Goal: Task Accomplishment & Management: Manage account settings

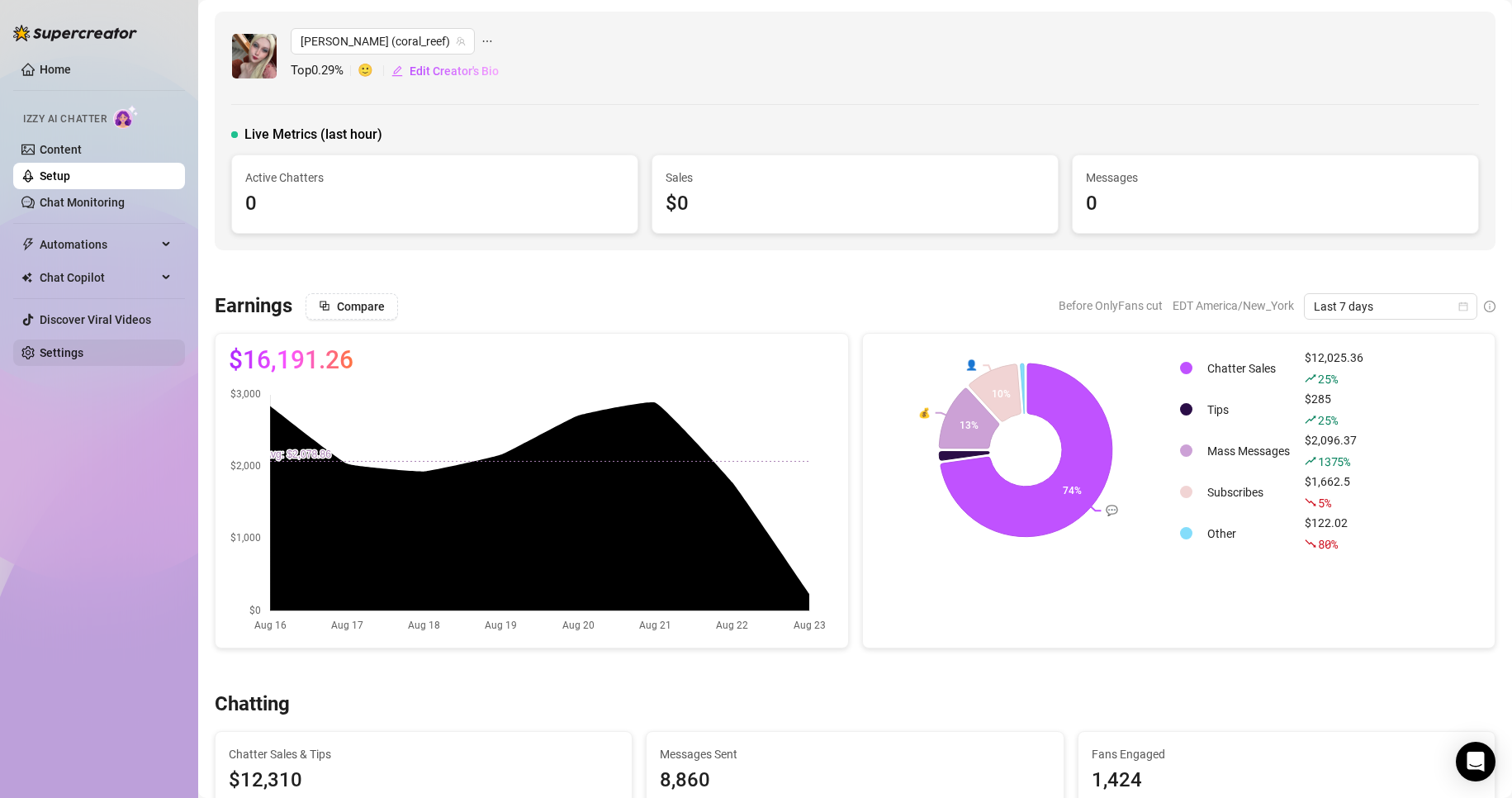
click at [76, 350] on link "Settings" at bounding box center [61, 352] width 44 height 13
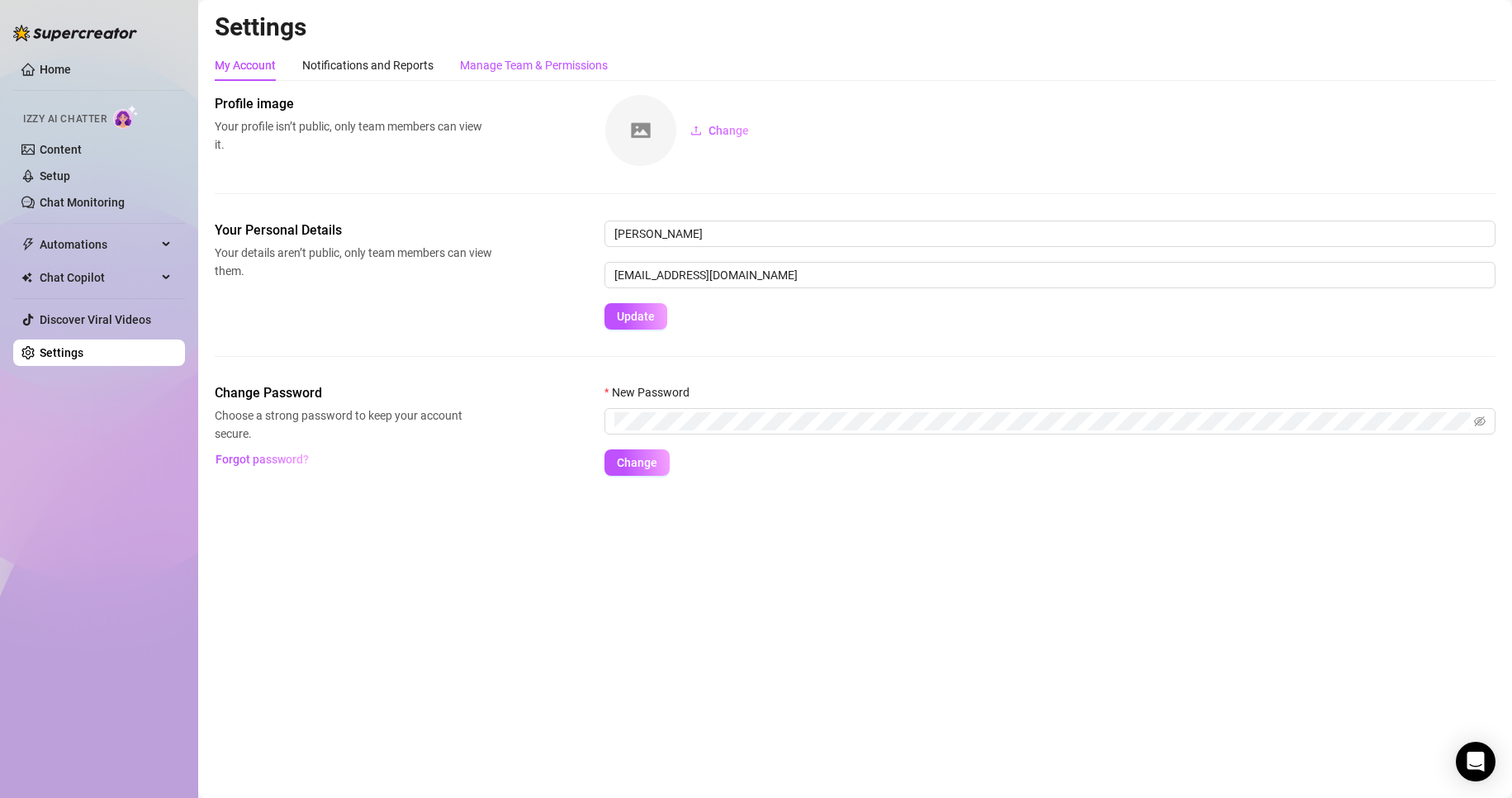
click at [545, 62] on div "Manage Team & Permissions" at bounding box center [533, 64] width 148 height 18
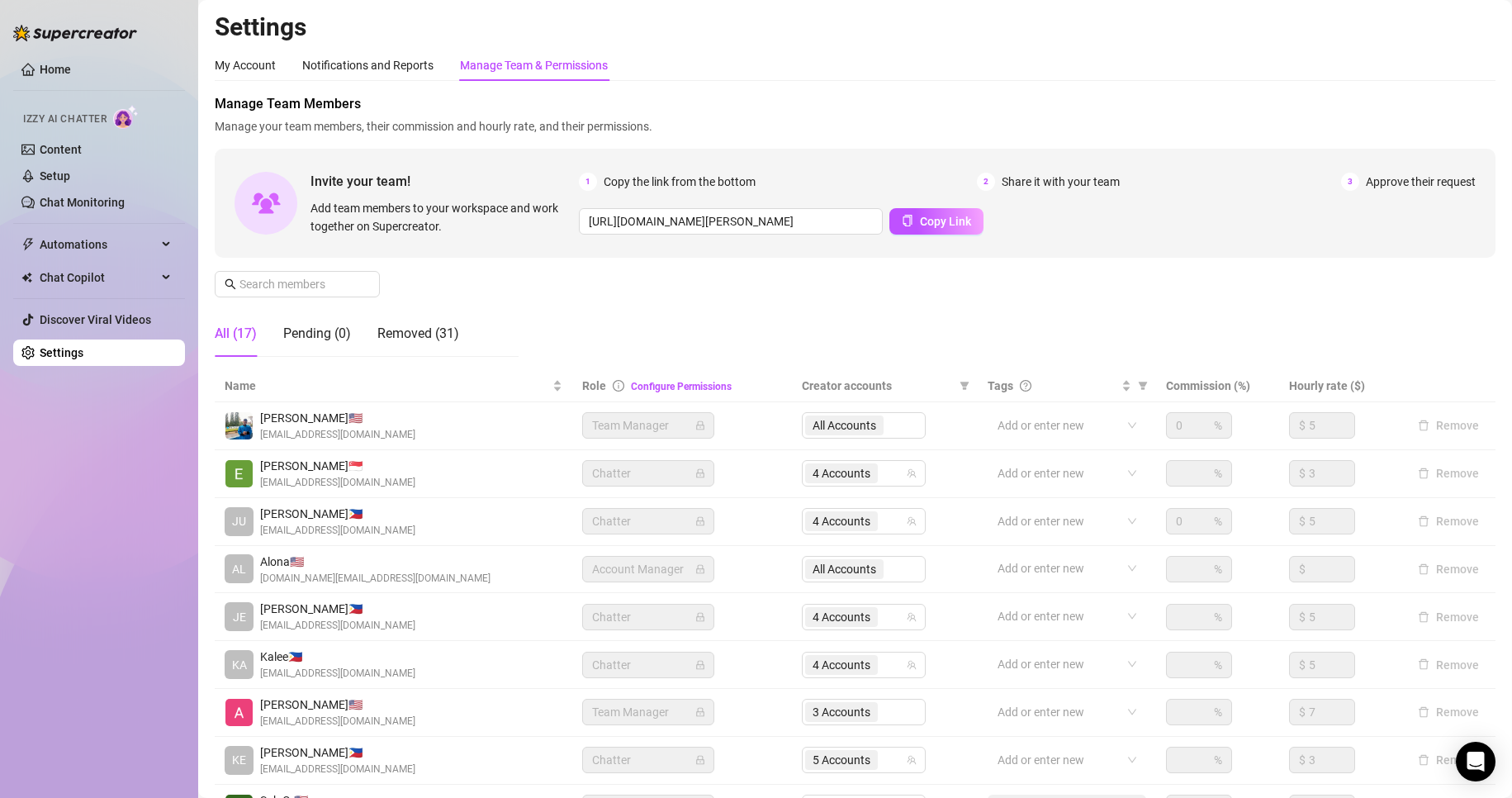
scroll to position [198, 0]
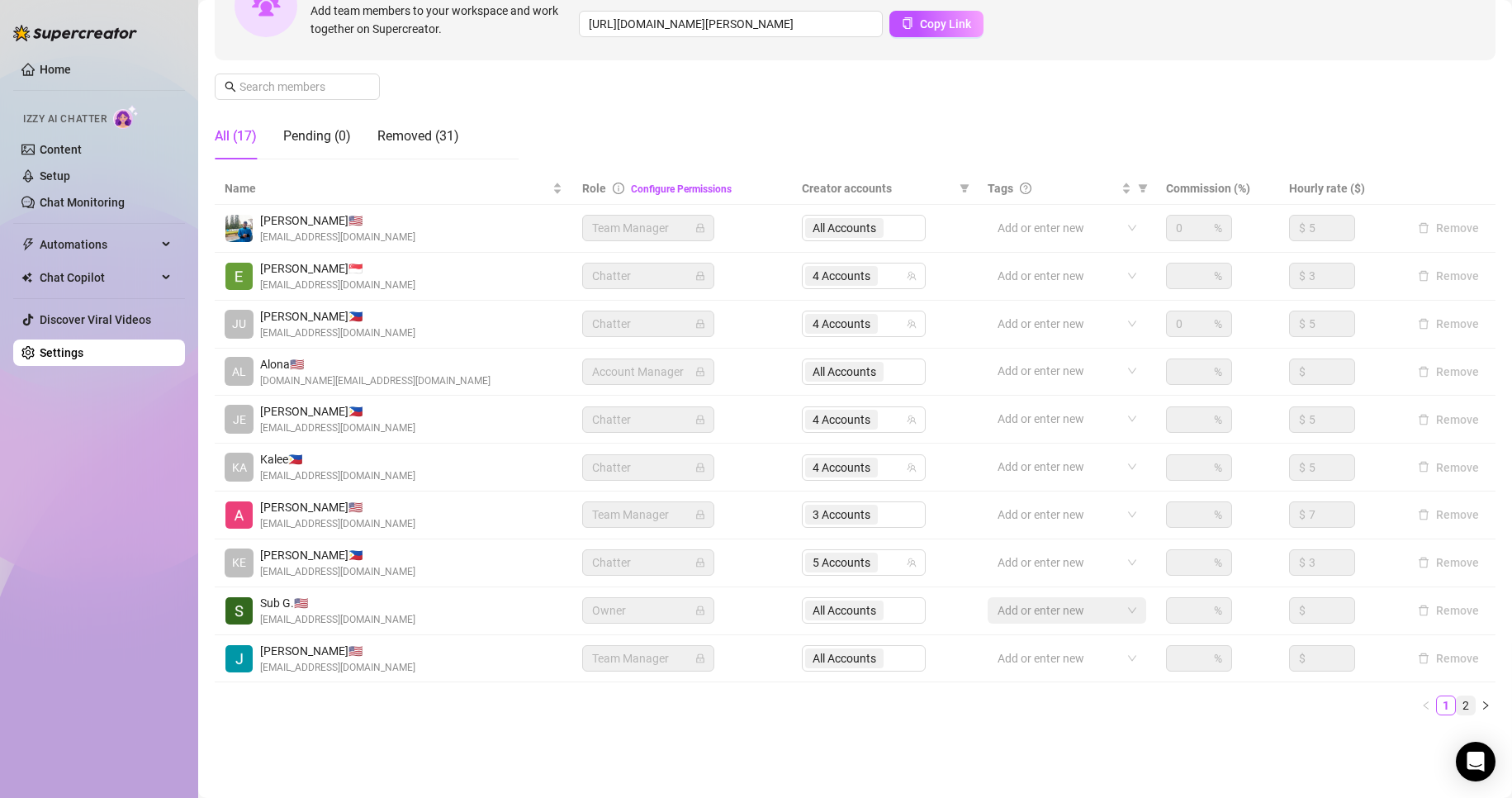
click at [1457, 701] on link "2" at bounding box center [1466, 704] width 18 height 18
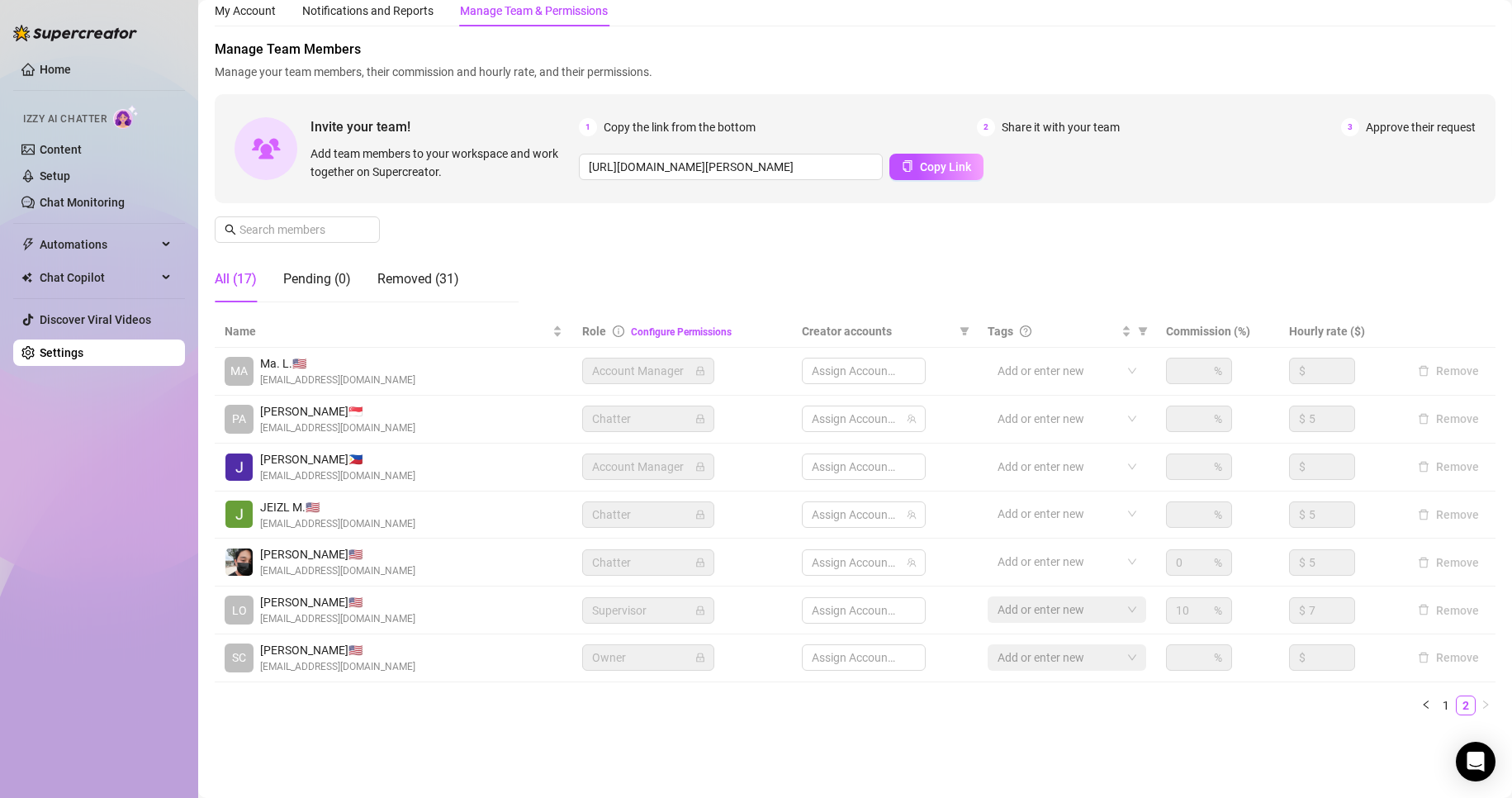
scroll to position [54, 0]
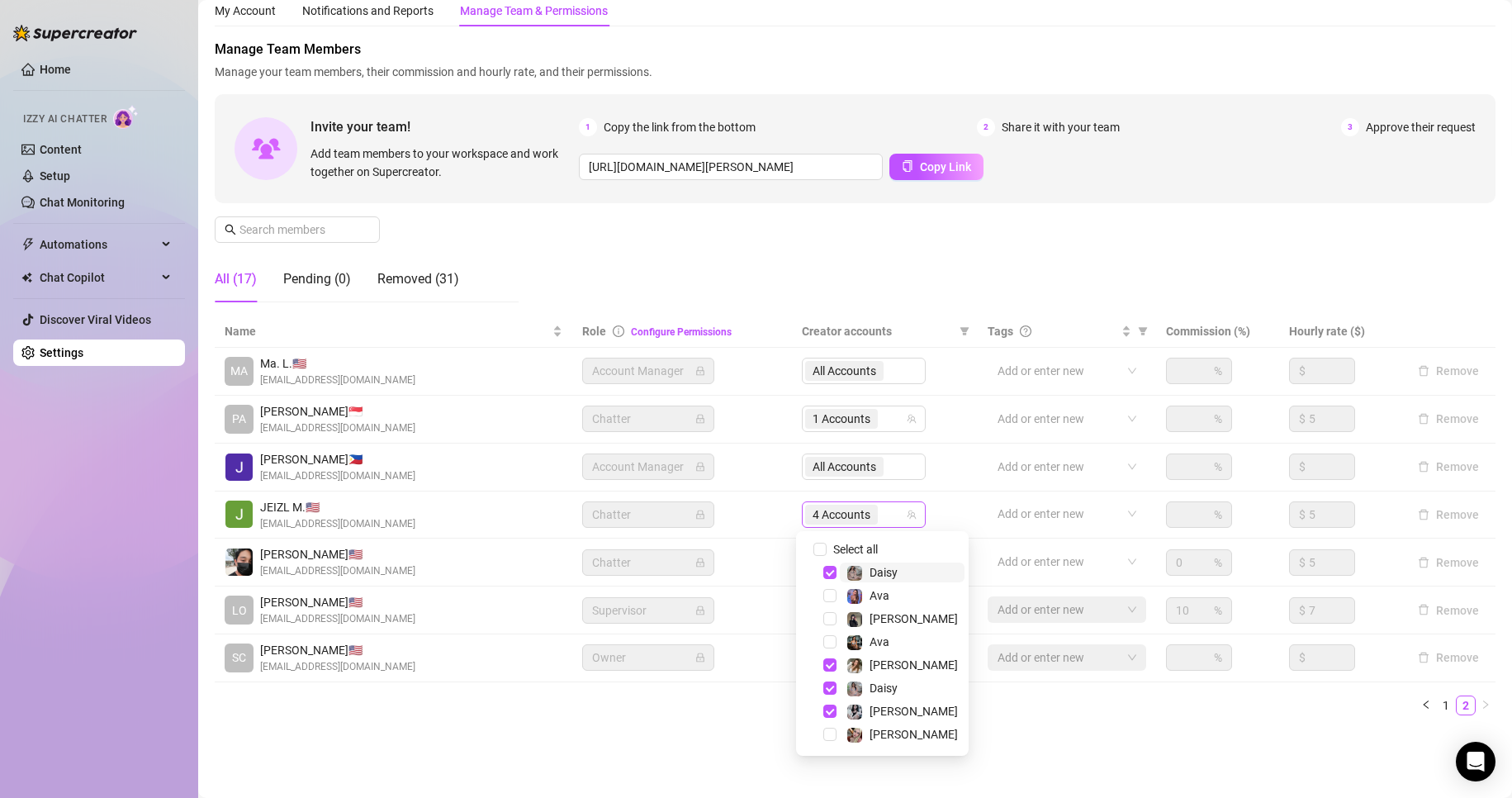
click at [825, 512] on span "4 Accounts" at bounding box center [841, 514] width 58 height 18
click at [829, 571] on span "Select tree node" at bounding box center [829, 571] width 13 height 13
click at [826, 672] on div "[PERSON_NAME]" at bounding box center [881, 664] width 164 height 20
click at [826, 661] on span "Select tree node" at bounding box center [829, 664] width 13 height 13
click at [827, 686] on span "Select tree node" at bounding box center [829, 687] width 13 height 13
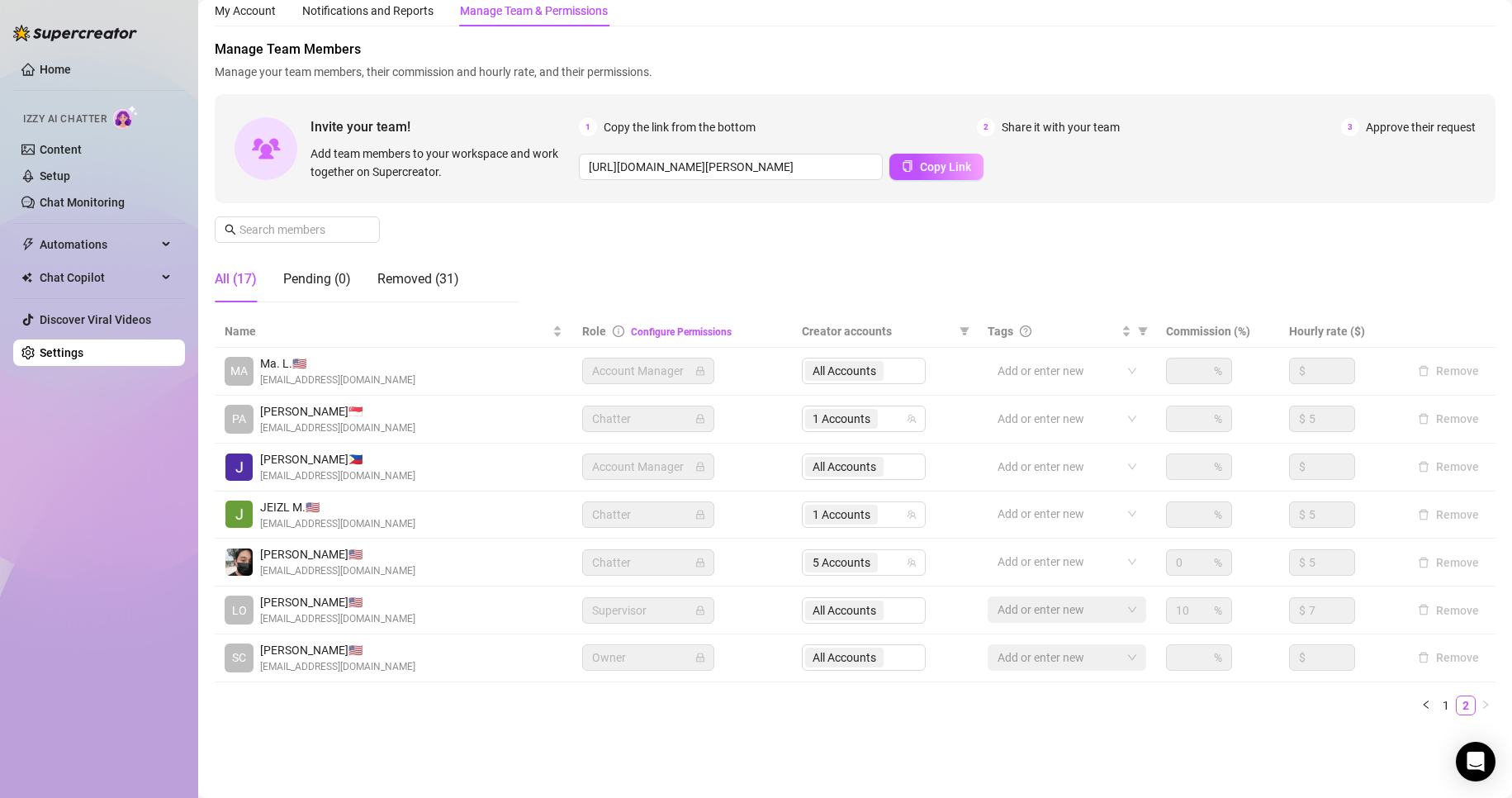
click at [729, 729] on div "Settings My Account Notifications and Reports Manage Team & Permissions Profile…" at bounding box center [855, 352] width 1281 height 791
click at [1437, 703] on link "1" at bounding box center [1446, 704] width 18 height 18
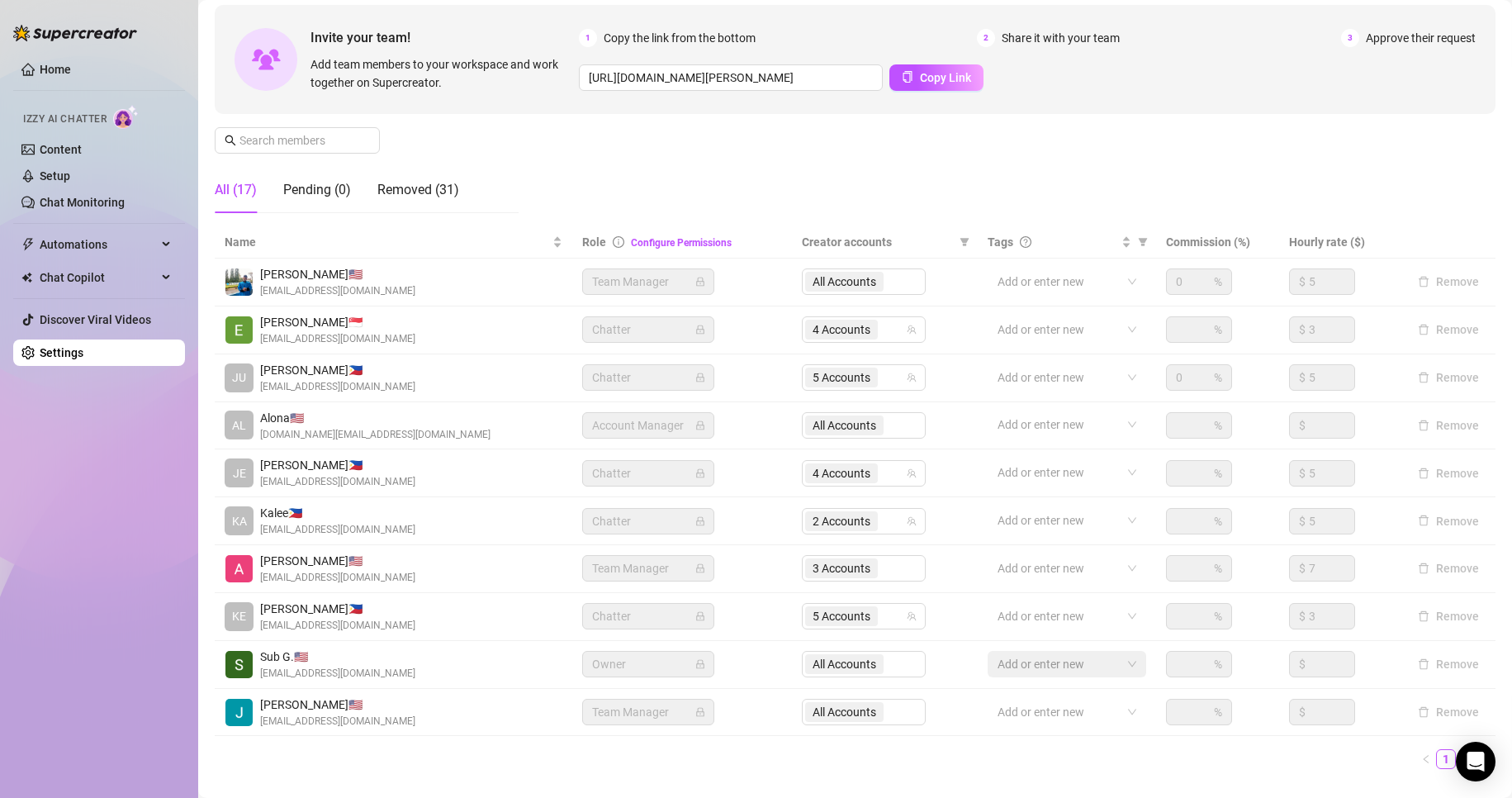
scroll to position [198, 0]
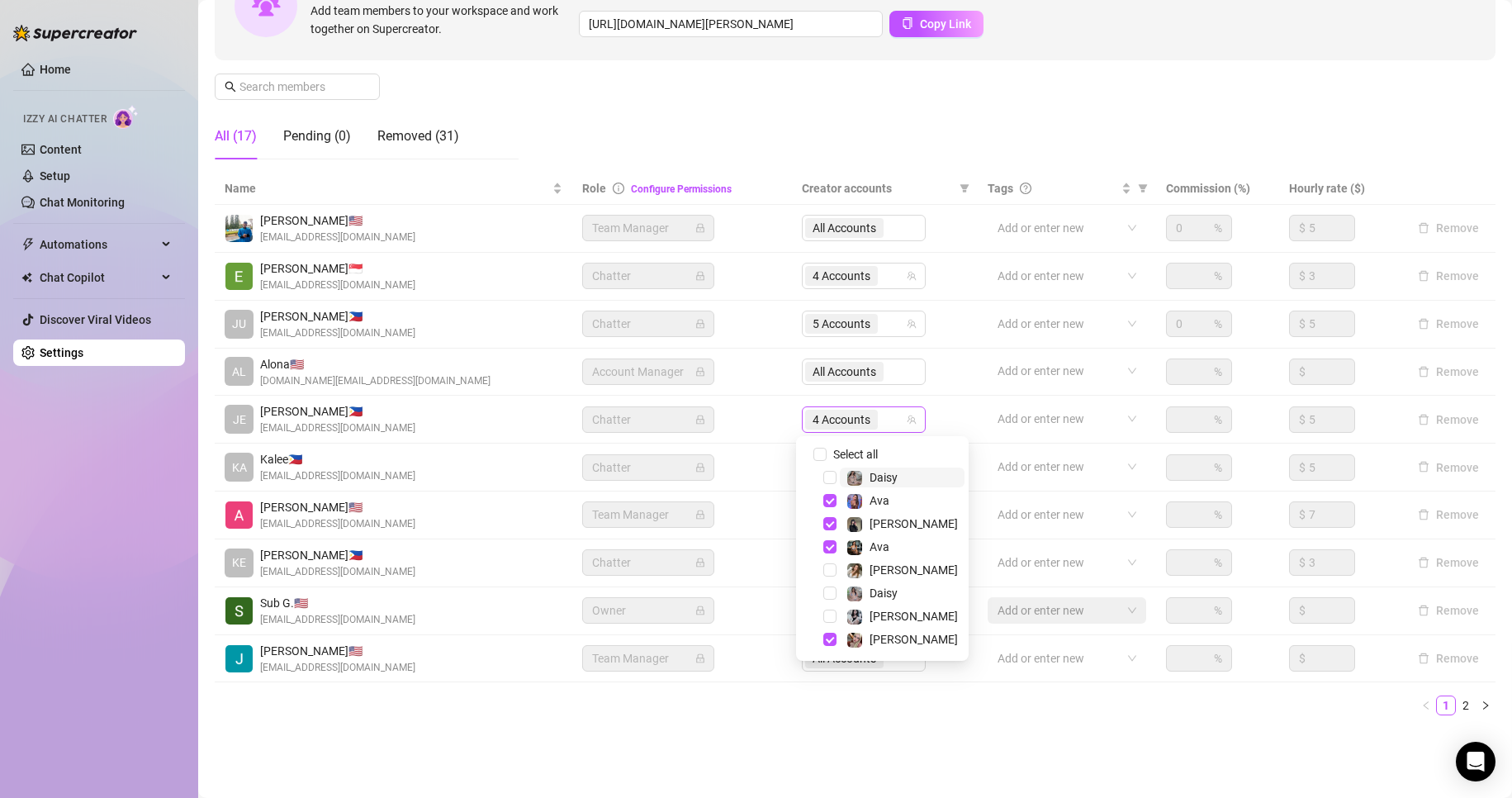
click at [832, 419] on span "4 Accounts" at bounding box center [841, 419] width 58 height 18
click at [830, 508] on div "Ava" at bounding box center [881, 500] width 164 height 20
click at [830, 502] on span "Select tree node" at bounding box center [829, 500] width 13 height 13
click at [830, 519] on span "Select tree node" at bounding box center [829, 523] width 13 height 13
click at [831, 540] on span "Select tree node" at bounding box center [829, 546] width 13 height 13
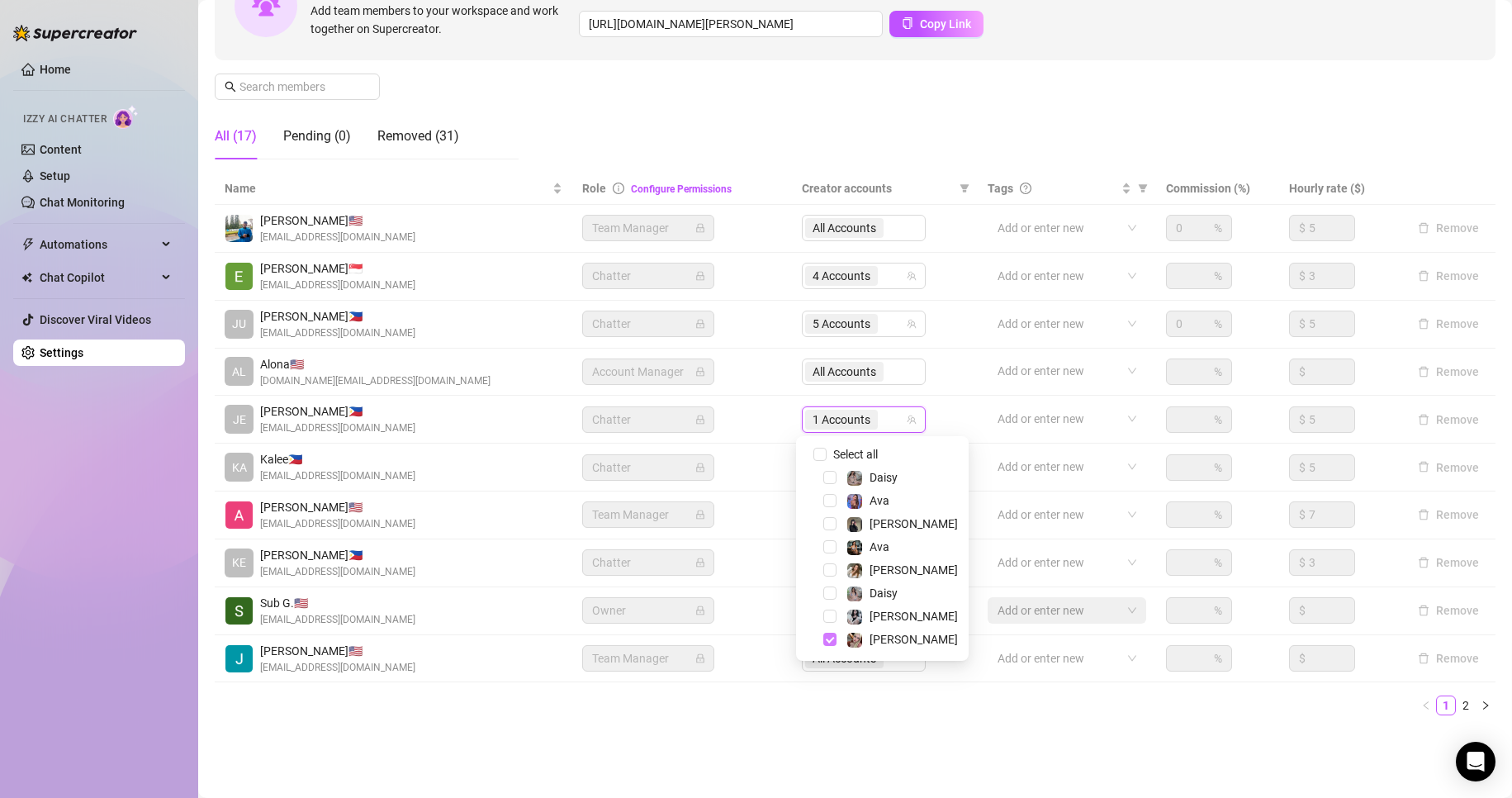
click at [831, 641] on span "Select tree node" at bounding box center [829, 638] width 13 height 13
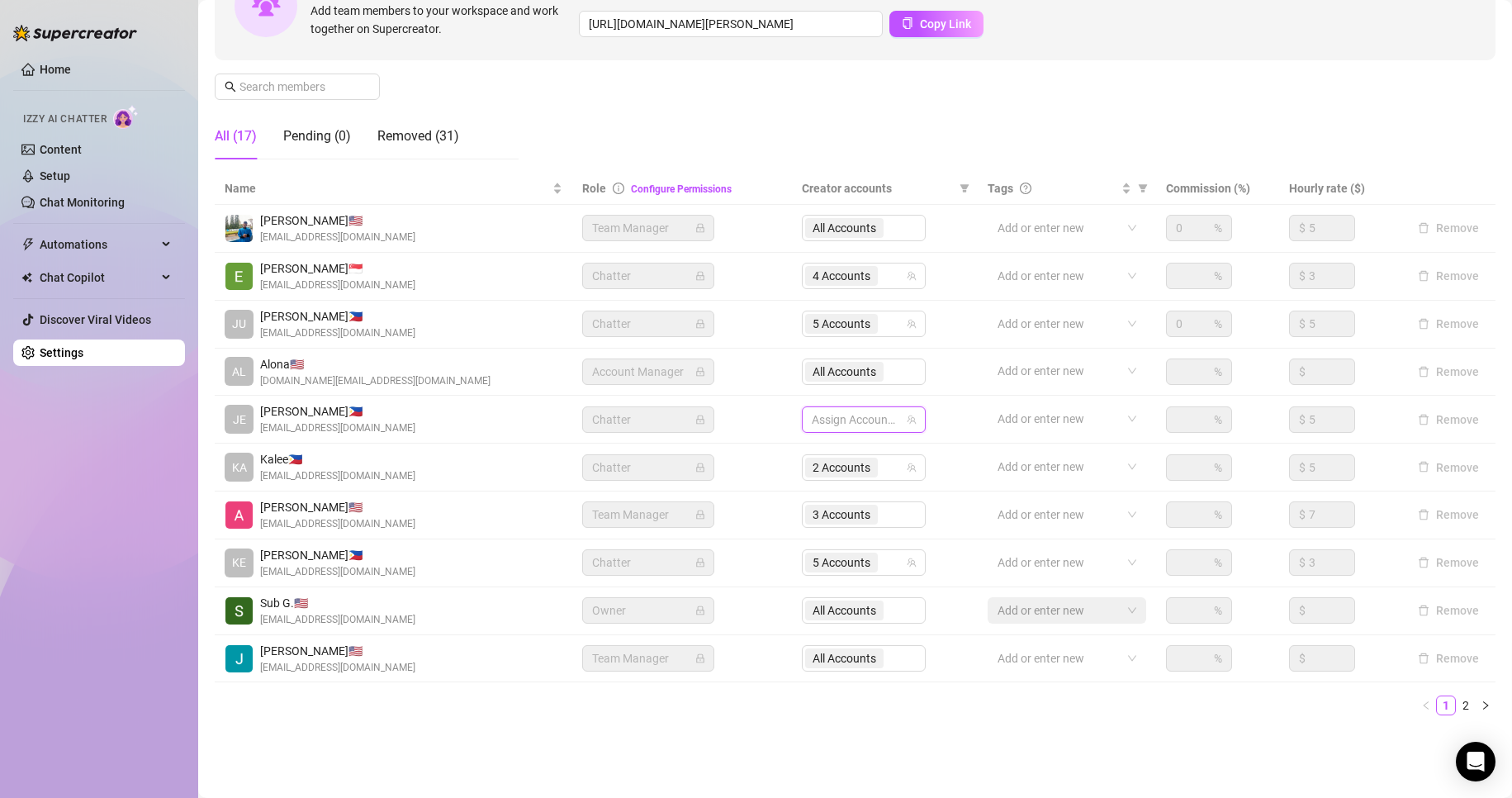
click at [765, 705] on ul "1 2" at bounding box center [855, 704] width 1281 height 20
click at [823, 564] on span "5 Accounts" at bounding box center [841, 562] width 58 height 18
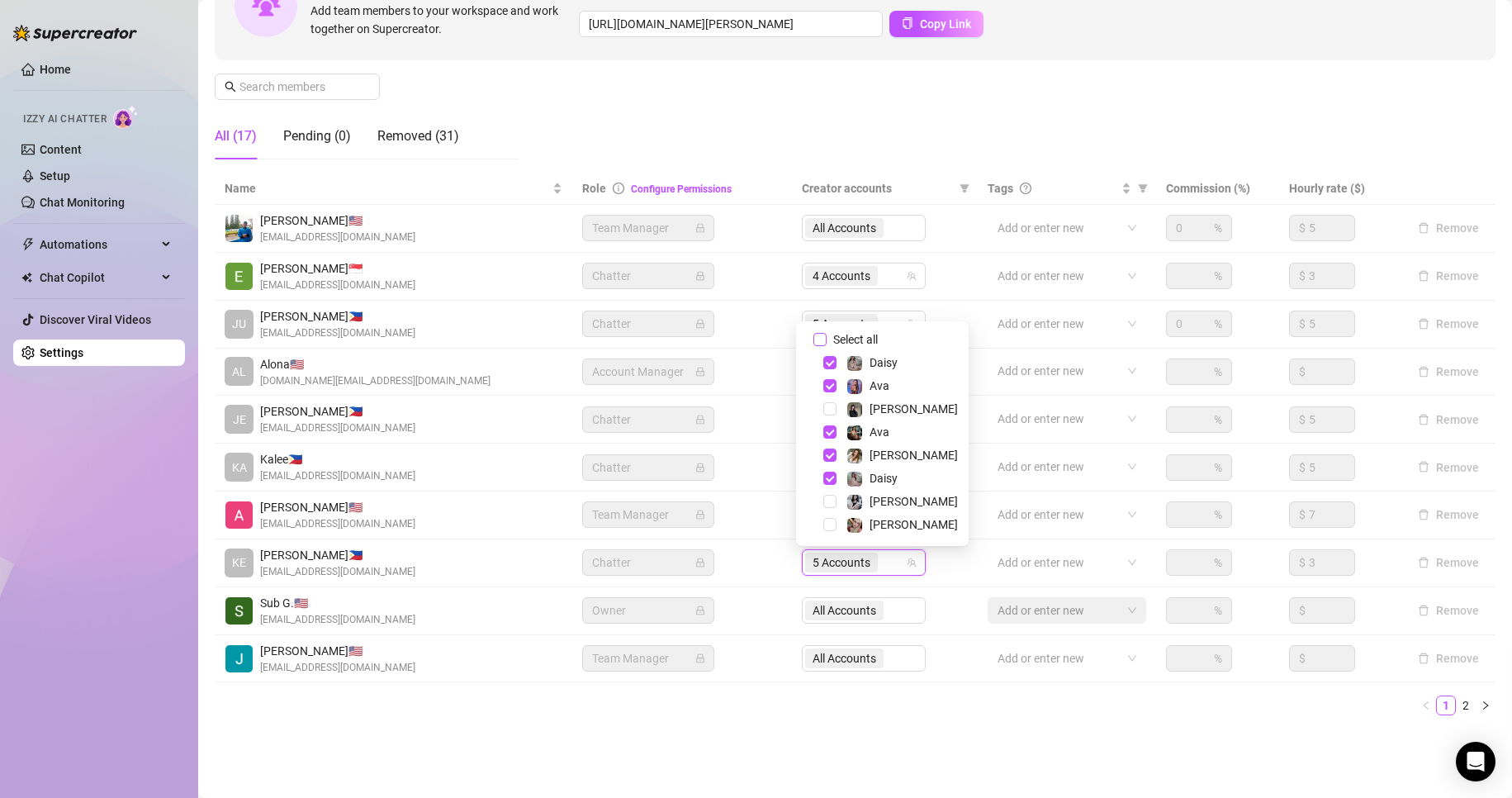
click at [817, 339] on input "Select all" at bounding box center [820, 338] width 13 height 13
checkbox input "false"
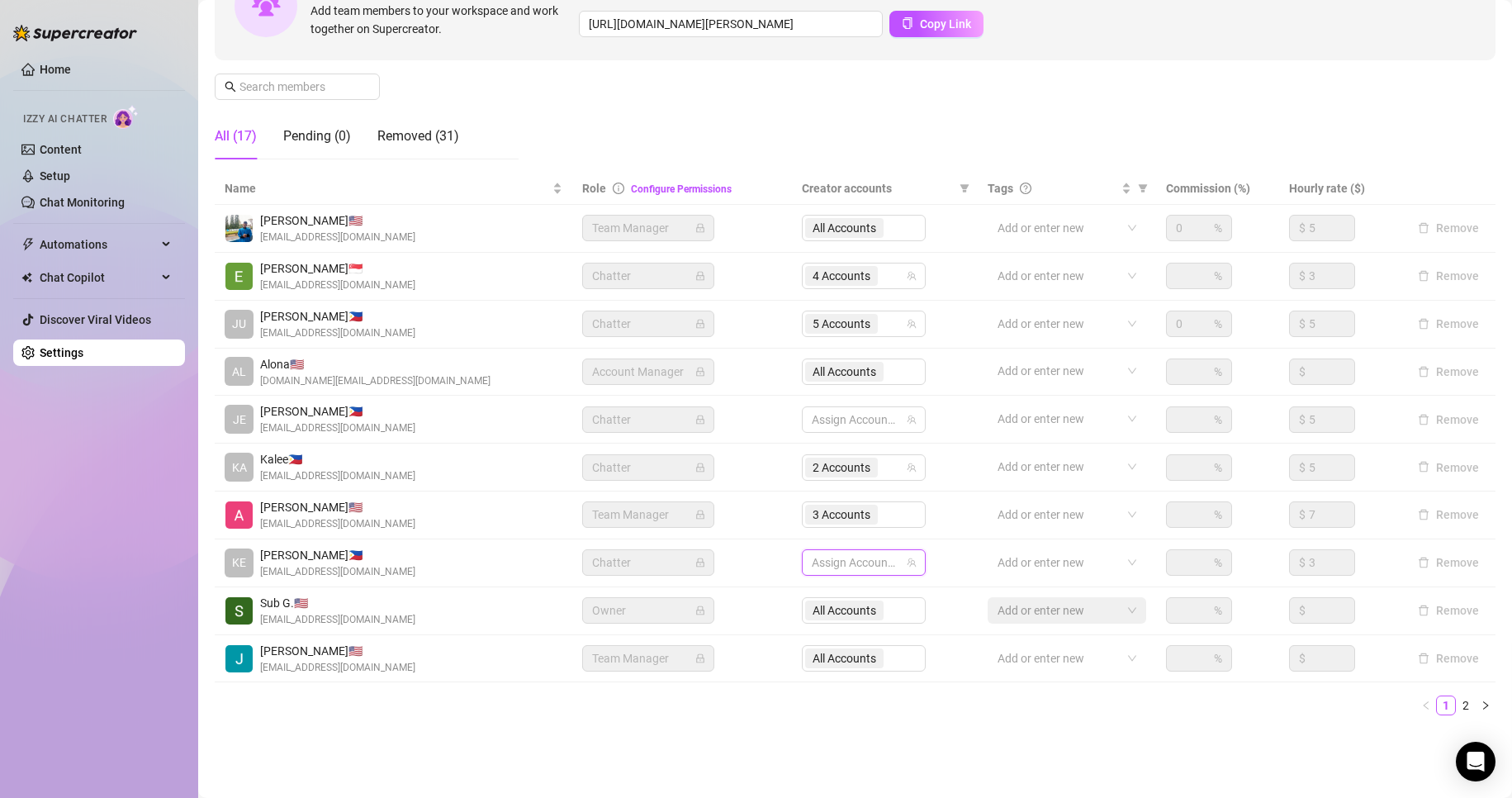
click at [747, 736] on div "Settings My Account Notifications and Reports Manage Team & Permissions Profile…" at bounding box center [855, 281] width 1281 height 934
click at [1457, 708] on link "2" at bounding box center [1466, 704] width 18 height 18
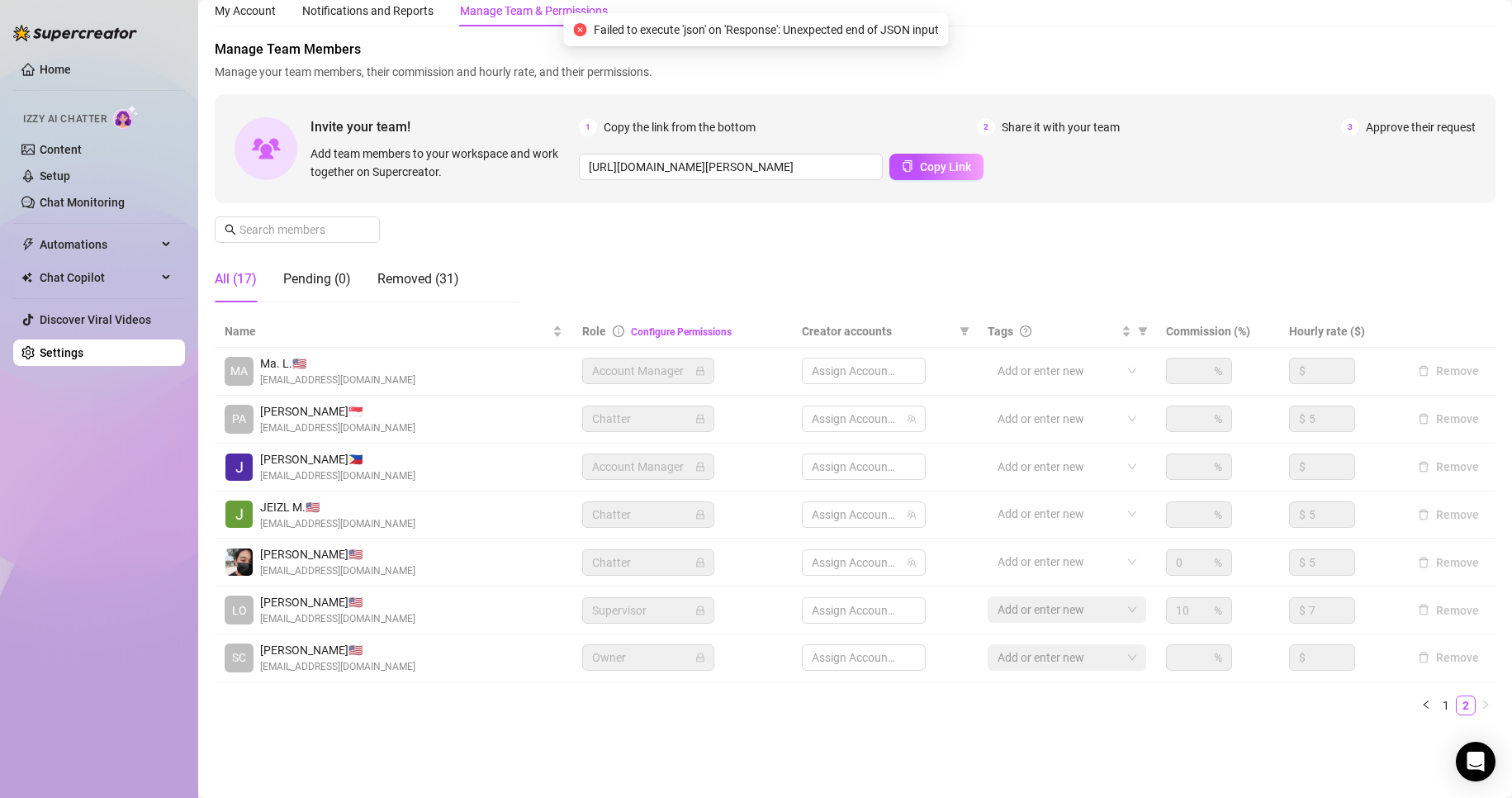
scroll to position [54, 0]
